Goal: Task Accomplishment & Management: Use online tool/utility

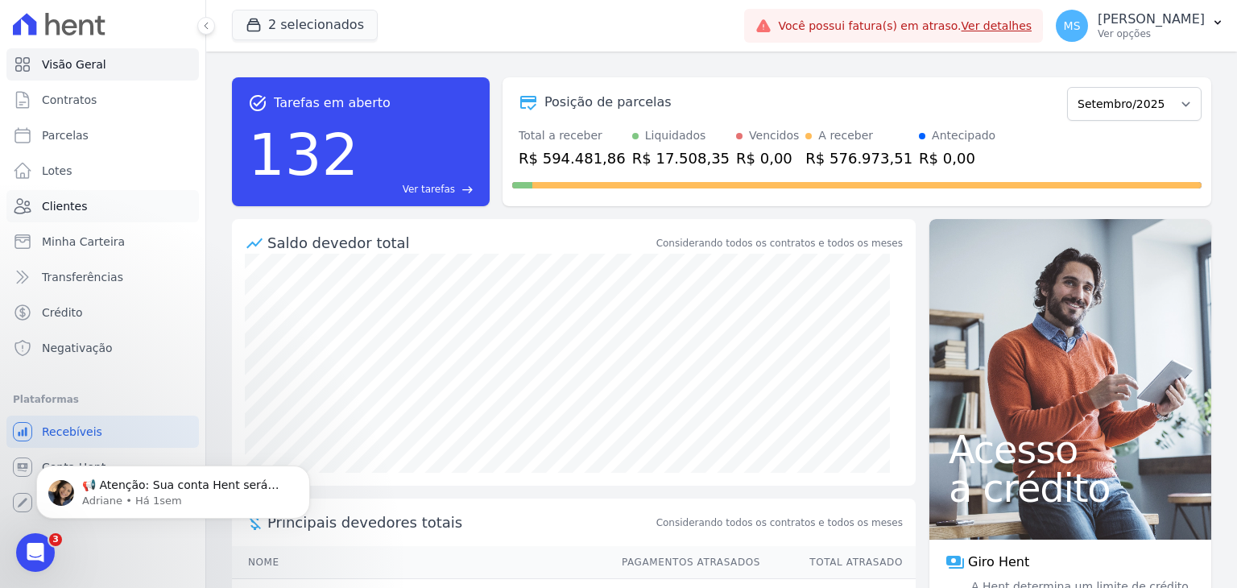
click at [54, 197] on link "Clientes" at bounding box center [102, 206] width 192 height 32
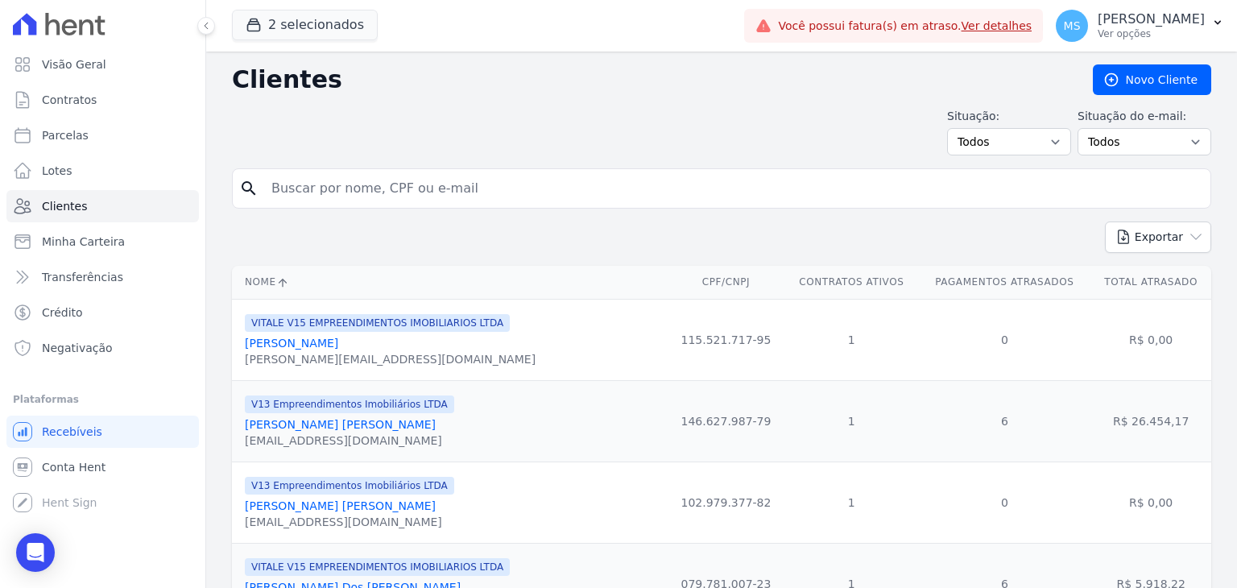
click at [306, 168] on div "search" at bounding box center [721, 188] width 979 height 40
click at [336, 194] on input "search" at bounding box center [733, 188] width 942 height 32
type input "[PERSON_NAME]"
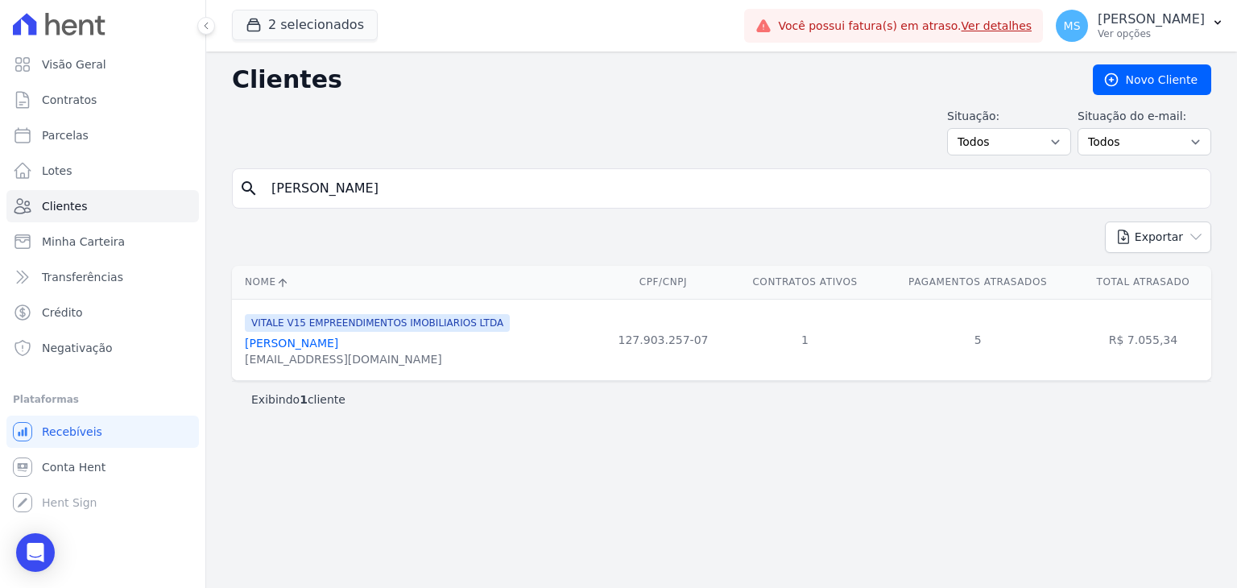
click at [300, 343] on link "[PERSON_NAME]" at bounding box center [291, 343] width 93 height 13
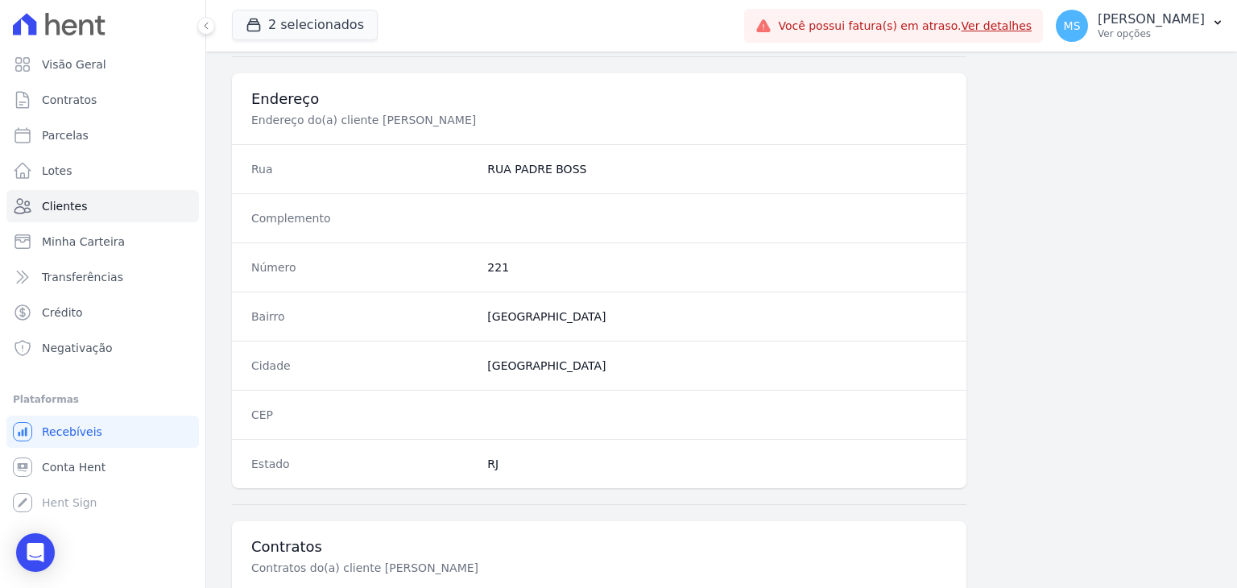
scroll to position [914, 0]
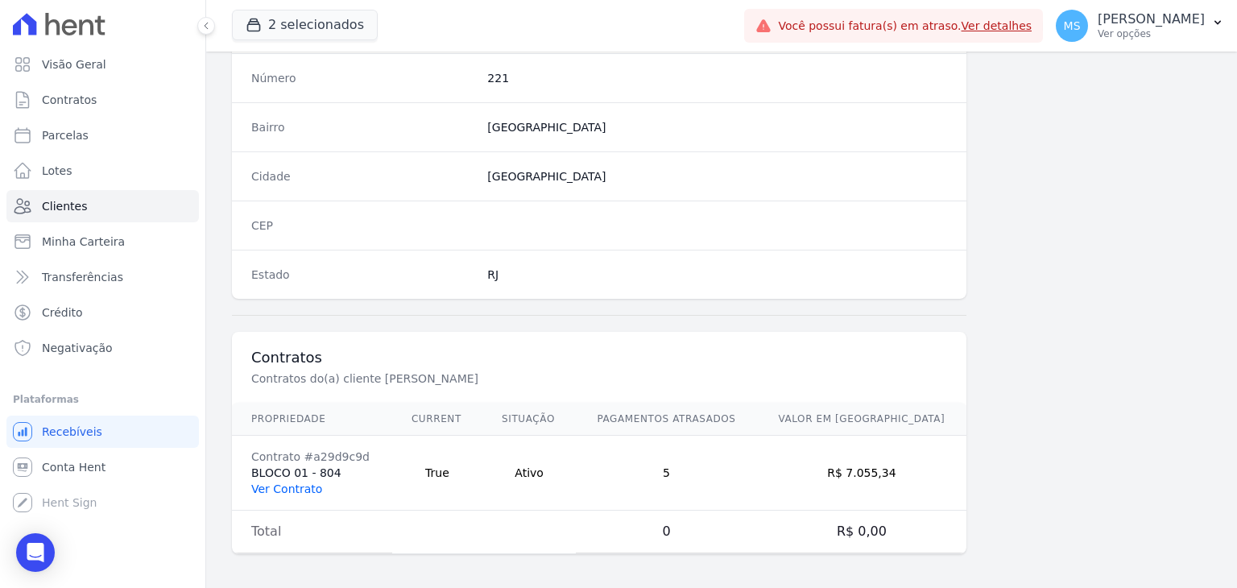
click at [295, 484] on link "Ver Contrato" at bounding box center [286, 488] width 71 height 13
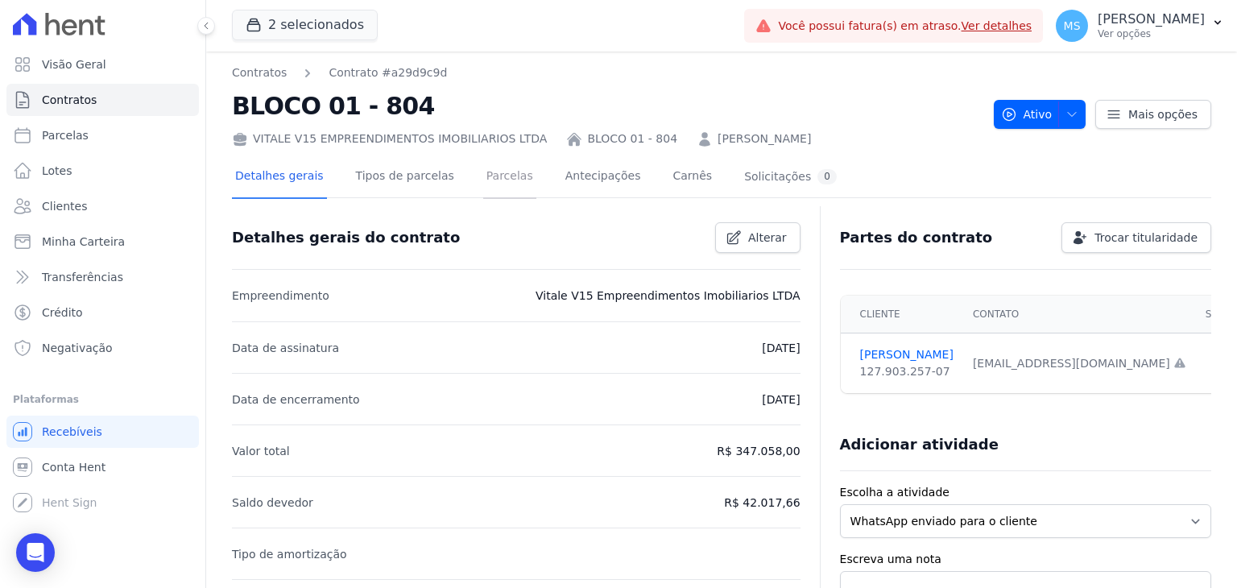
click at [494, 181] on link "Parcelas" at bounding box center [509, 177] width 53 height 43
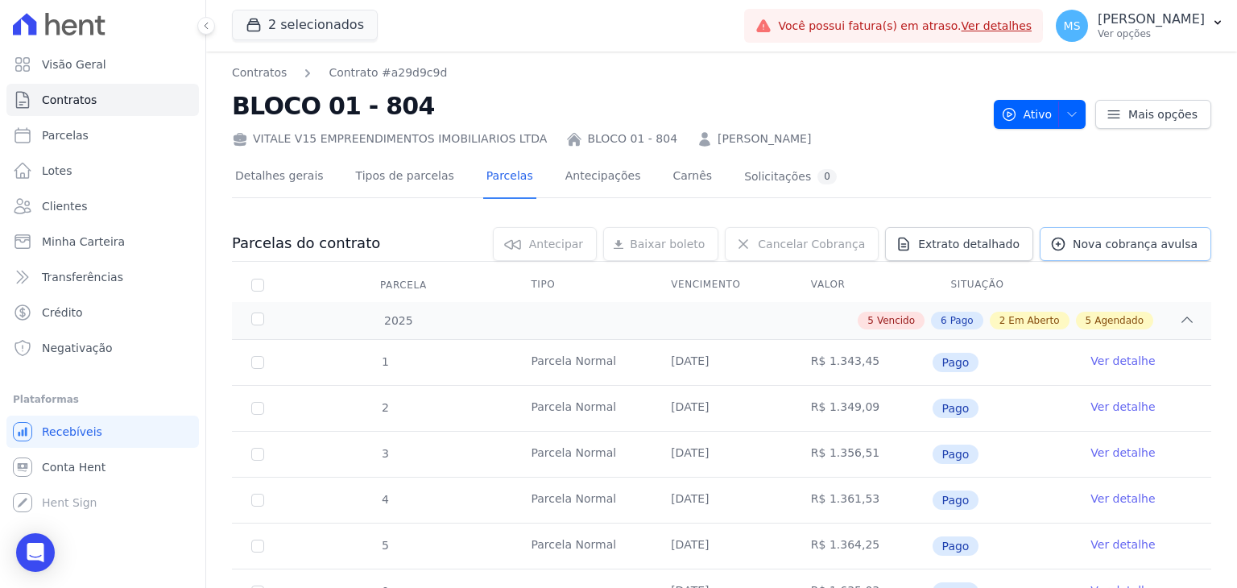
click at [1102, 259] on link "Nova cobrança avulsa" at bounding box center [1126, 244] width 172 height 34
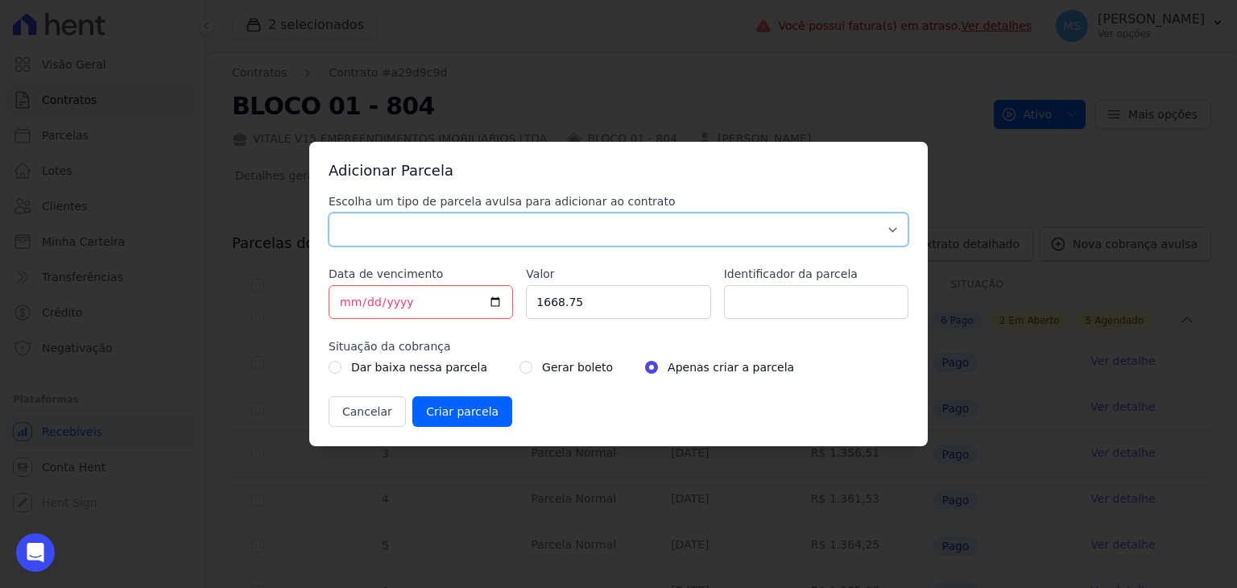
drag, startPoint x: 606, startPoint y: 236, endPoint x: 573, endPoint y: 242, distance: 33.6
click at [606, 236] on select "Parcela Normal Sinal Caução Intercalada Chaves Pré Chaves Pós Chaves Taxas Quit…" at bounding box center [619, 230] width 580 height 34
select select "others"
click at [329, 213] on select "Parcela Normal Sinal Caução Intercalada Chaves Pré Chaves Pós Chaves Taxas Quit…" at bounding box center [619, 230] width 580 height 34
drag, startPoint x: 508, startPoint y: 308, endPoint x: 497, endPoint y: 307, distance: 11.4
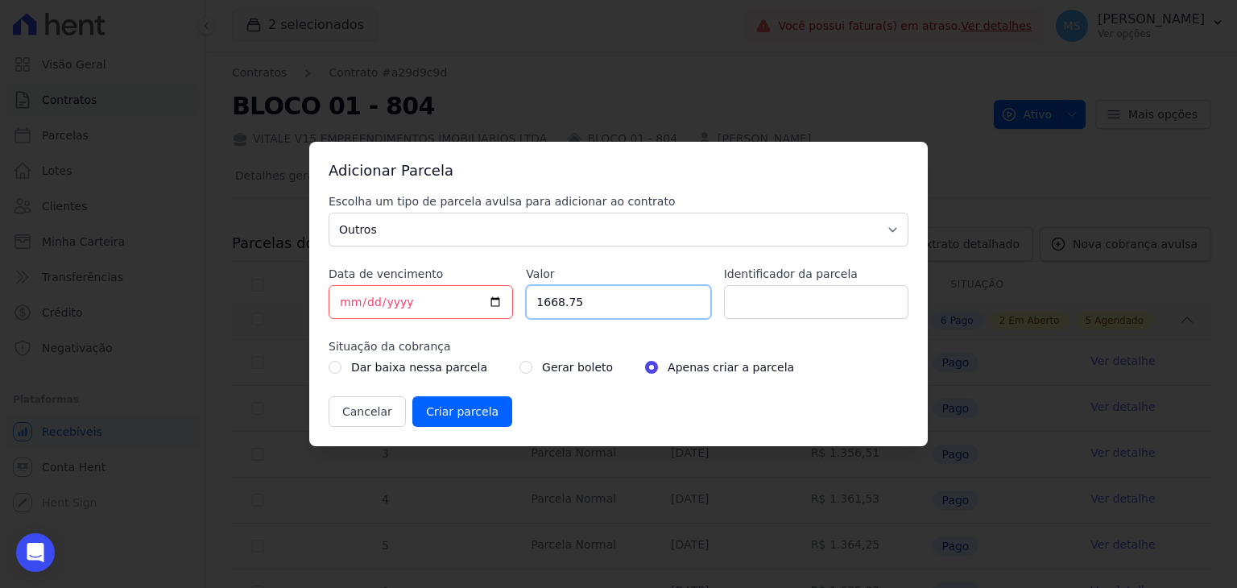
click at [497, 307] on div "Escolha um tipo de parcela avulsa para adicionar ao contrato Parcela Normal Sin…" at bounding box center [619, 310] width 580 height 234
type input "6825.06"
click at [896, 300] on input "BOLETO AVULSO - 312853 - 312375 -" at bounding box center [816, 302] width 184 height 34
drag, startPoint x: 885, startPoint y: 307, endPoint x: 909, endPoint y: 304, distance: 23.5
click at [886, 307] on input "BOLETO AVULSO - 312853 - 312375 - 312854" at bounding box center [816, 302] width 184 height 34
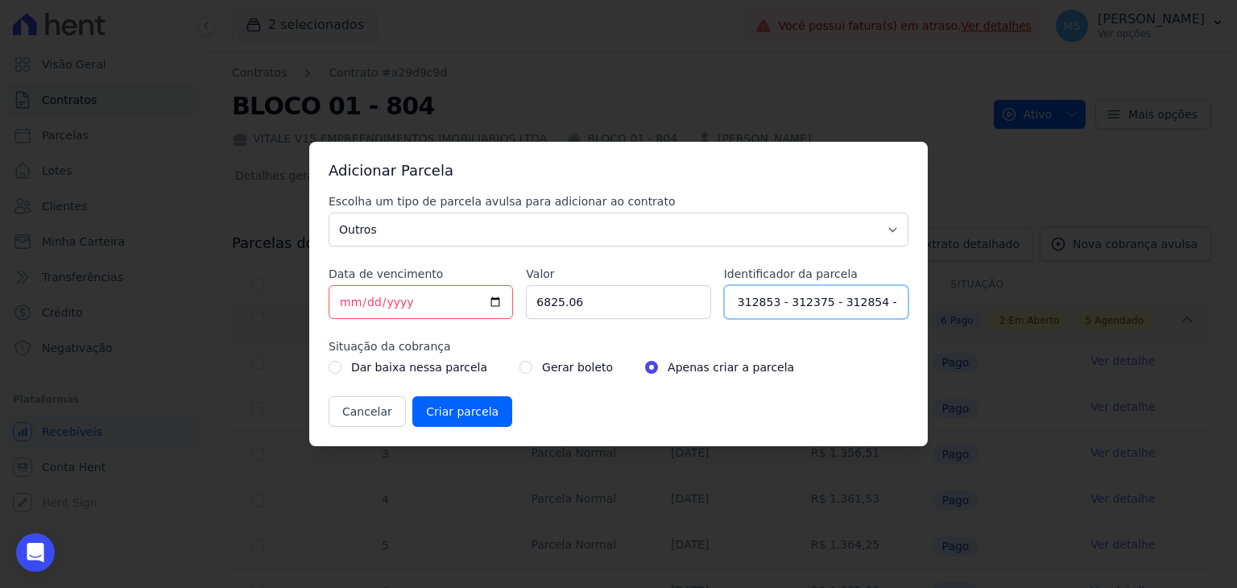
scroll to position [0, 108]
type input "BOLETO AVULSO - 312853 - 312375 - 312854 - 312376"
click at [520, 371] on input "radio" at bounding box center [526, 367] width 13 height 13
radio input "true"
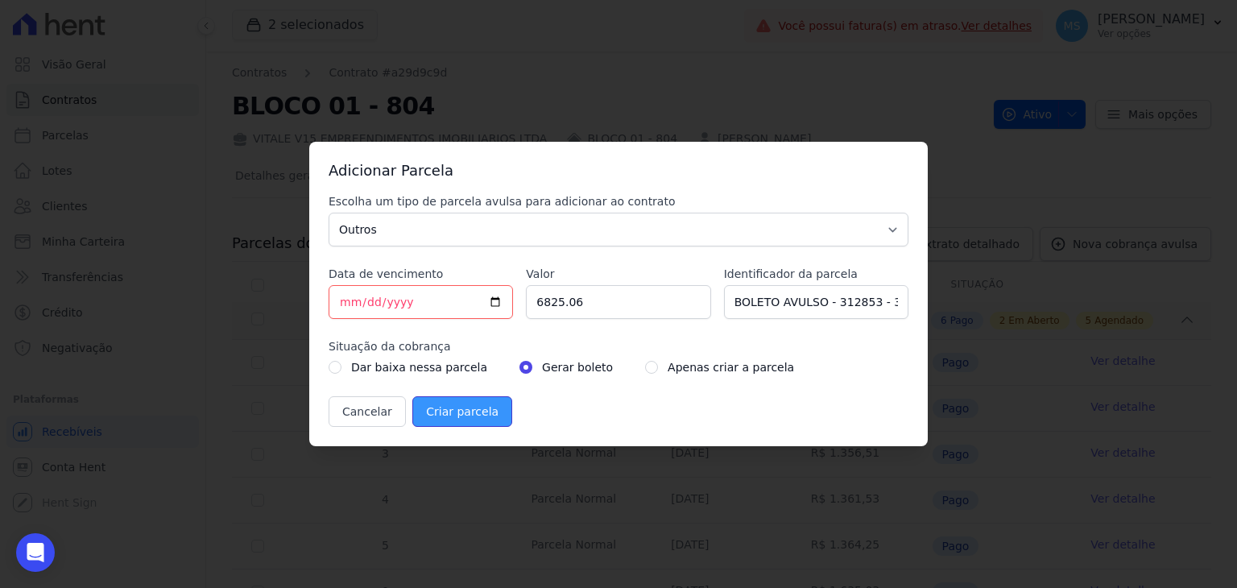
click at [441, 413] on input "Criar parcela" at bounding box center [462, 411] width 100 height 31
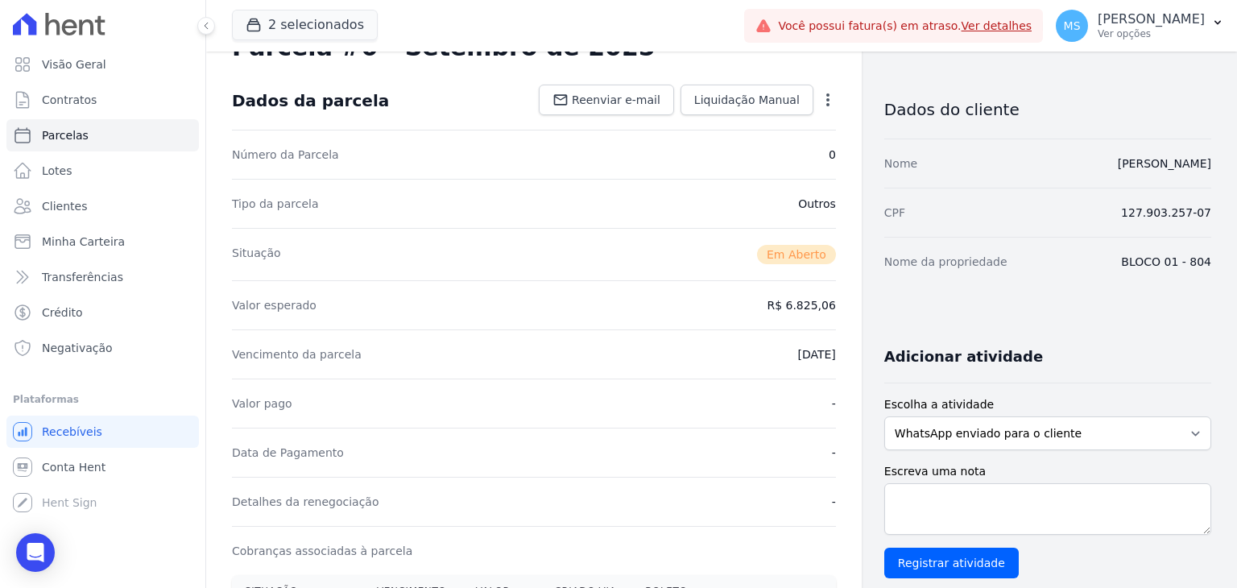
scroll to position [242, 0]
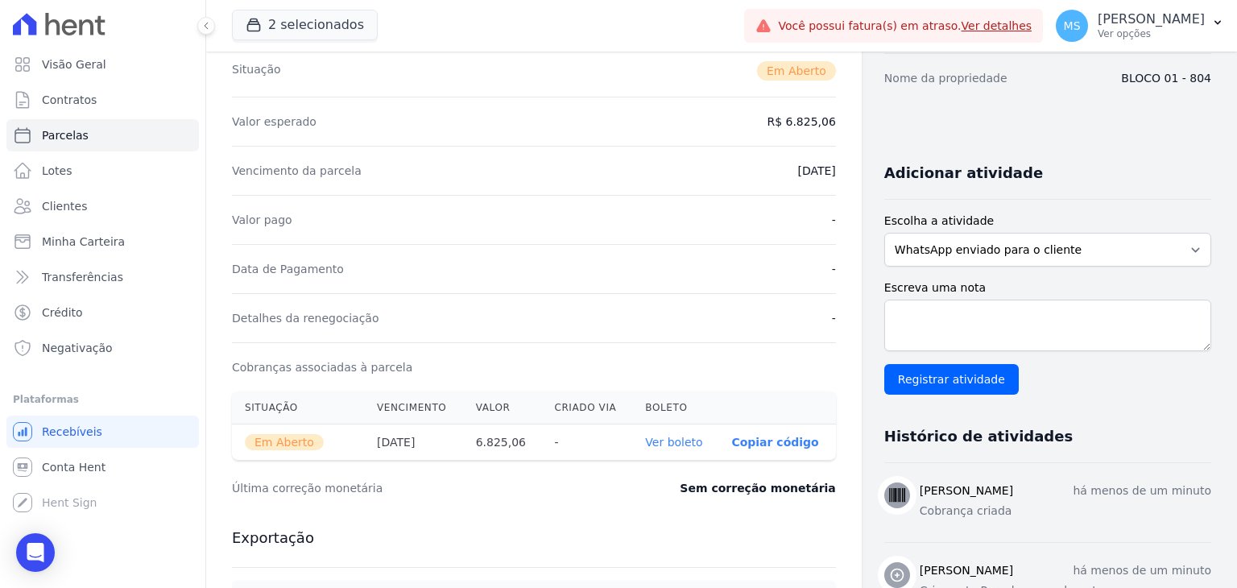
click at [680, 446] on link "Ver boleto" at bounding box center [673, 442] width 57 height 13
